Goal: Information Seeking & Learning: Learn about a topic

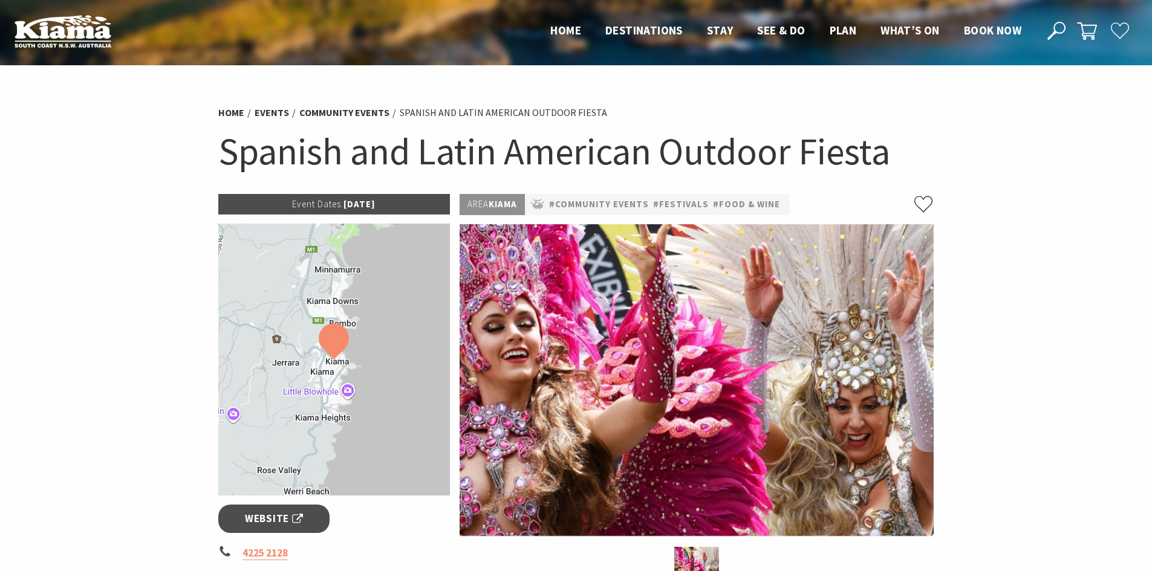
click at [472, 161] on h1 "Spanish and Latin American Outdoor Fiesta" at bounding box center [576, 151] width 716 height 49
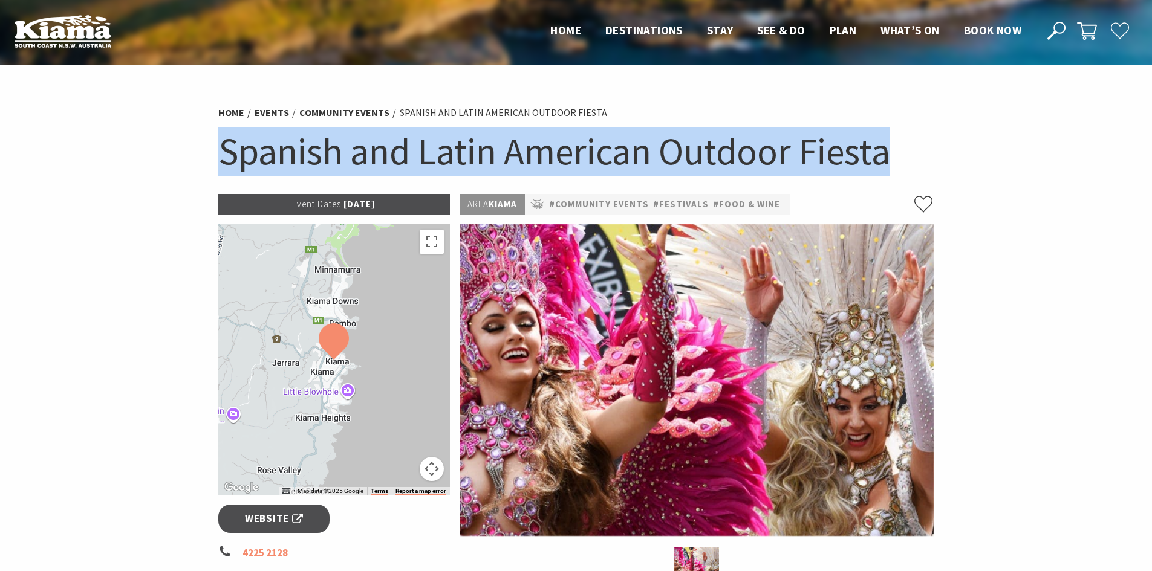
click at [472, 161] on h1 "Spanish and Latin American Outdoor Fiesta" at bounding box center [576, 151] width 716 height 49
copy section "Spanish and Latin American Outdoor Fiesta"
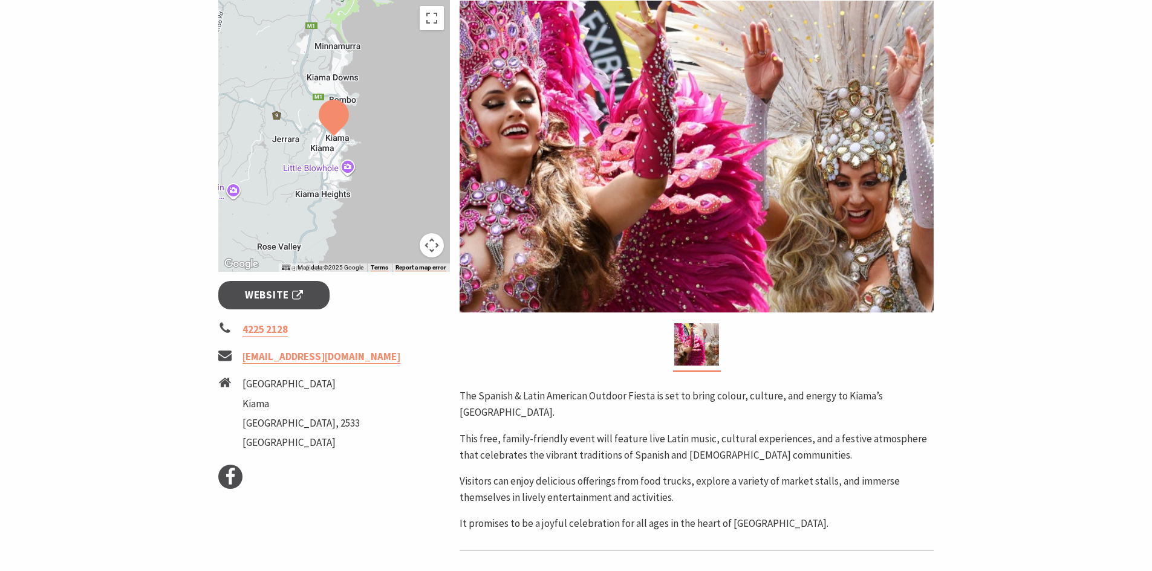
scroll to position [363, 0]
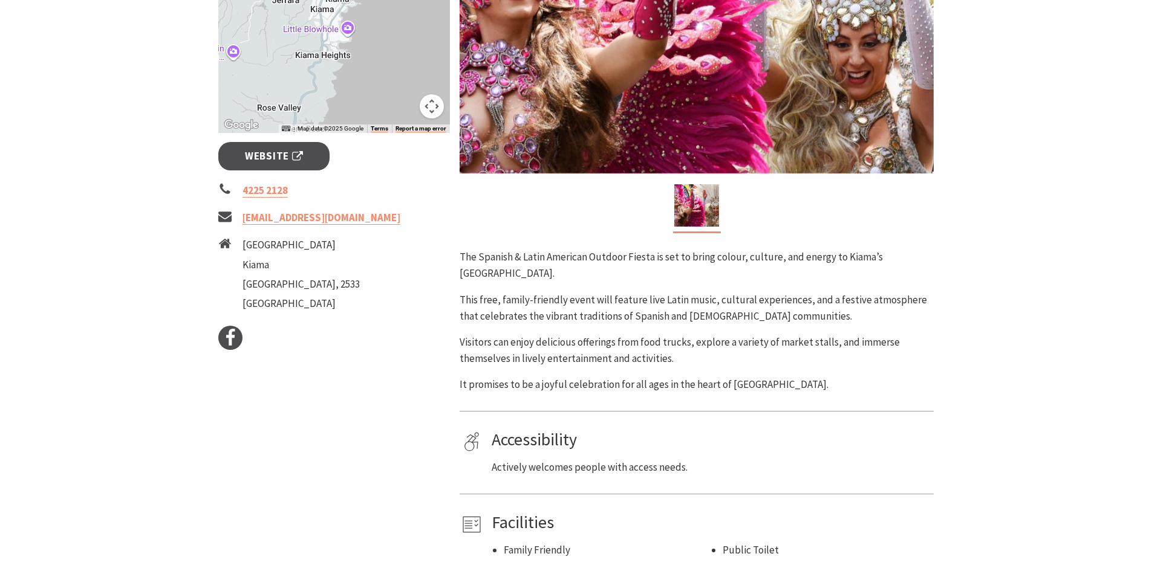
click at [741, 317] on p "This free, family-friendly event will feature live Latin music, cultural experi…" at bounding box center [697, 308] width 474 height 33
click at [740, 316] on p "This free, family-friendly event will feature live Latin music, cultural experi…" at bounding box center [697, 308] width 474 height 33
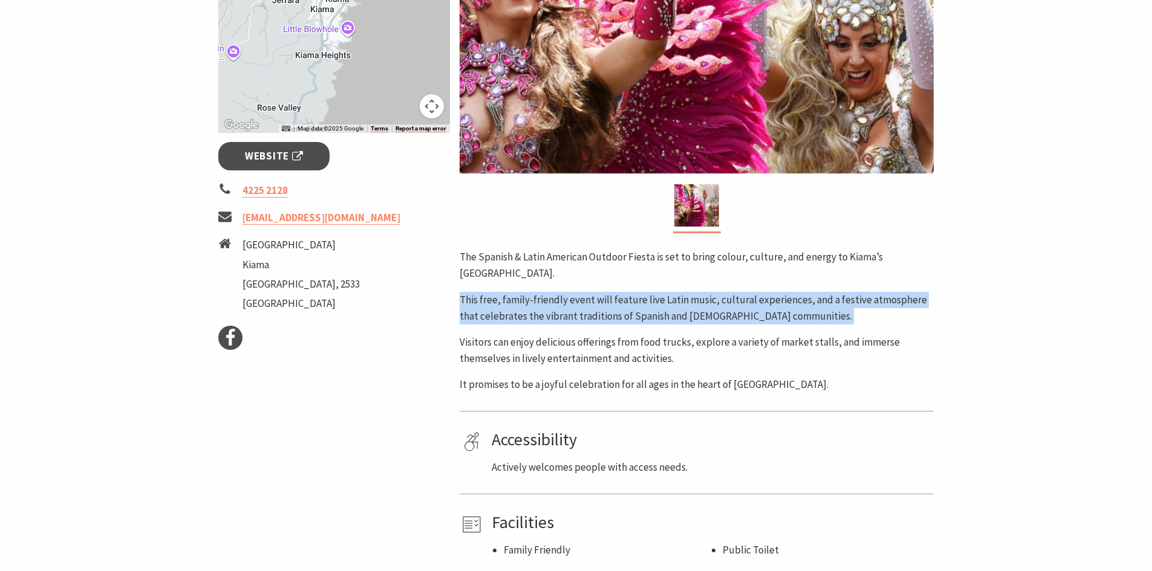
click at [738, 316] on p "This free, family-friendly event will feature live Latin music, cultural experi…" at bounding box center [697, 308] width 474 height 33
click at [800, 318] on p "This free, family-friendly event will feature live Latin music, cultural experi…" at bounding box center [697, 308] width 474 height 33
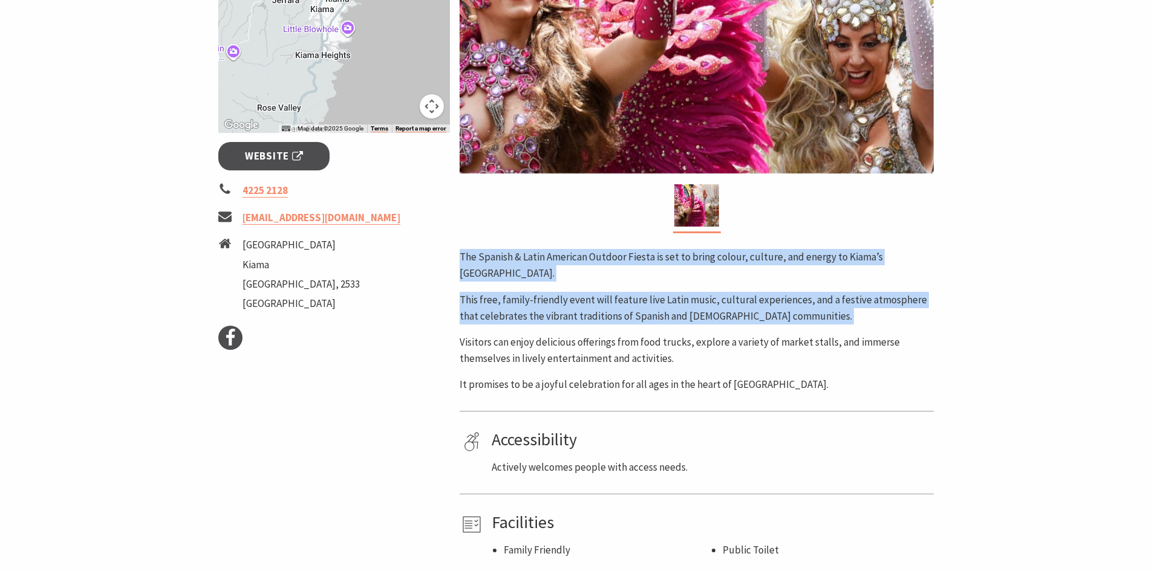
drag, startPoint x: 790, startPoint y: 318, endPoint x: 462, endPoint y: 255, distance: 334.4
click at [462, 255] on div "The Spanish & Latin American Outdoor Fiesta is set to bring colour, culture, an…" at bounding box center [697, 321] width 474 height 144
